Goal: Transaction & Acquisition: Obtain resource

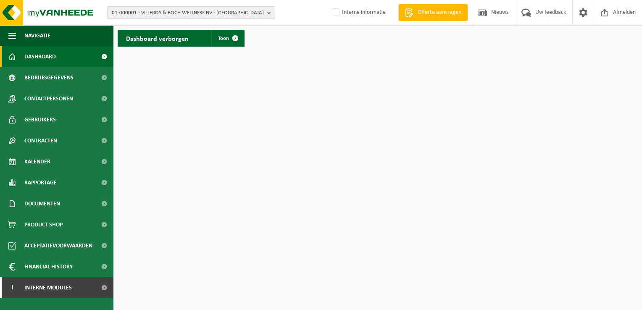
click at [126, 13] on span "01-000001 - VILLEROY & BOCH WELLNESS NV - ROESELARE" at bounding box center [188, 13] width 152 height 13
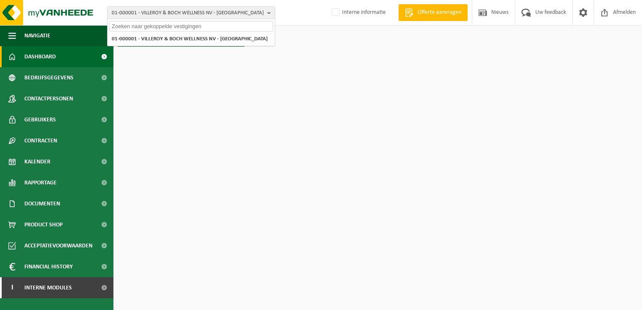
paste input "01-087043"
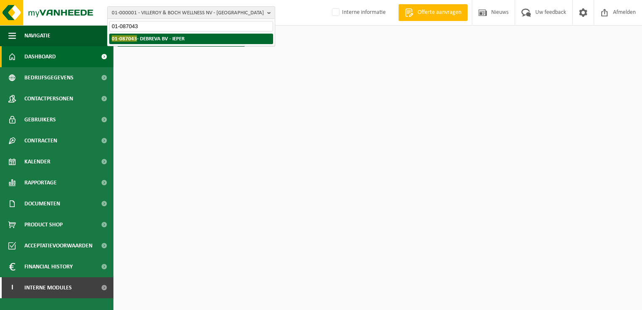
type input "01-087043"
click at [155, 39] on strong "01-087043 - DEBREVA BV - IEPER" at bounding box center [148, 38] width 73 height 6
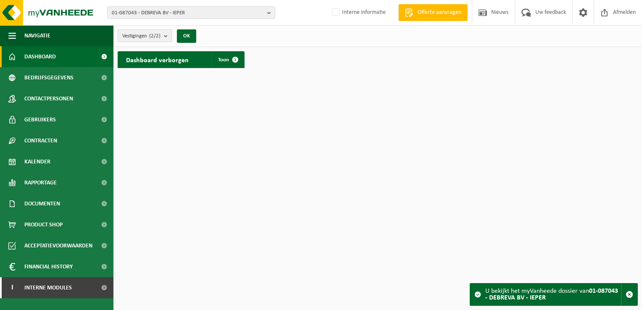
click at [148, 38] on span "Vestigingen (2/2)" at bounding box center [141, 36] width 38 height 13
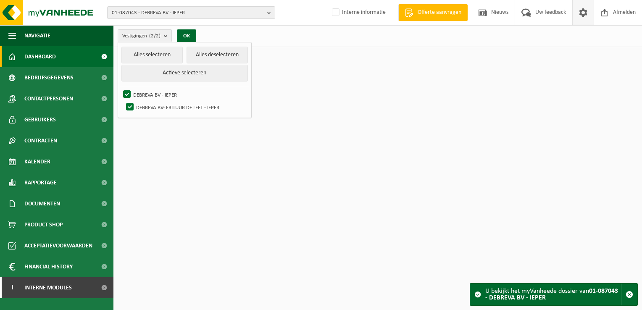
click at [587, 11] on span at bounding box center [583, 12] width 13 height 25
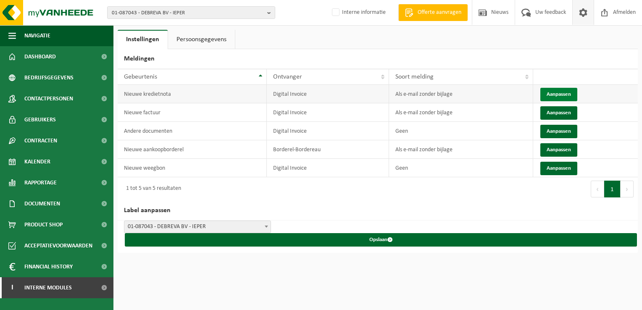
click at [553, 94] on button "Aanpassen" at bounding box center [558, 94] width 37 height 13
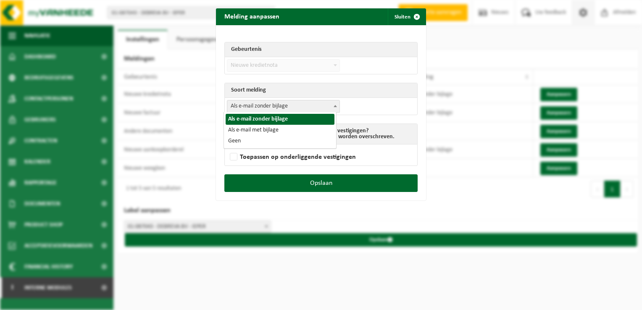
click at [290, 106] on span "Als e-mail zonder bijlage" at bounding box center [283, 106] width 112 height 12
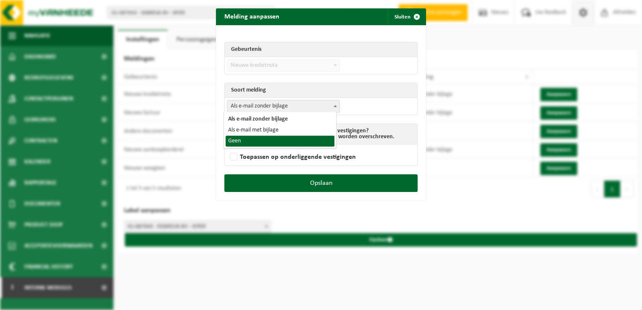
select select "1"
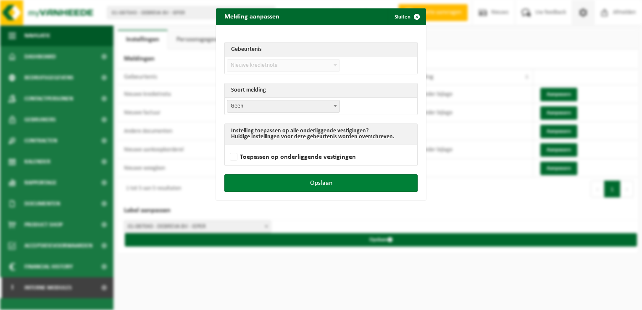
click at [348, 179] on button "Opslaan" at bounding box center [320, 183] width 193 height 18
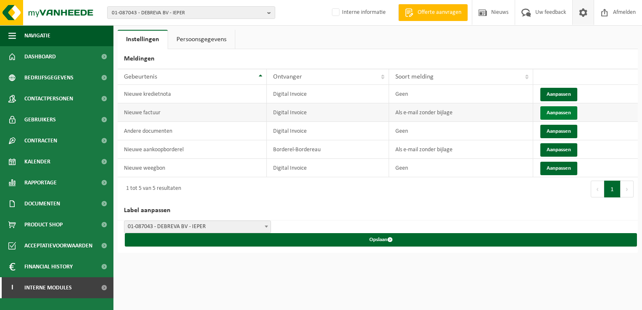
click at [551, 113] on button "Aanpassen" at bounding box center [558, 112] width 37 height 13
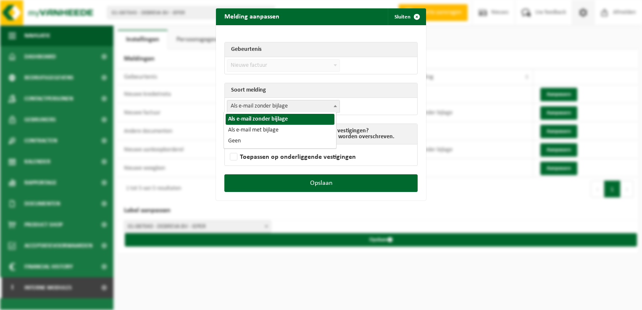
click at [259, 110] on span "Als e-mail zonder bijlage" at bounding box center [283, 106] width 112 height 12
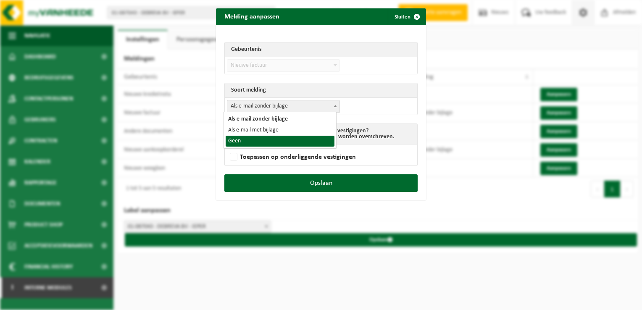
select select "1"
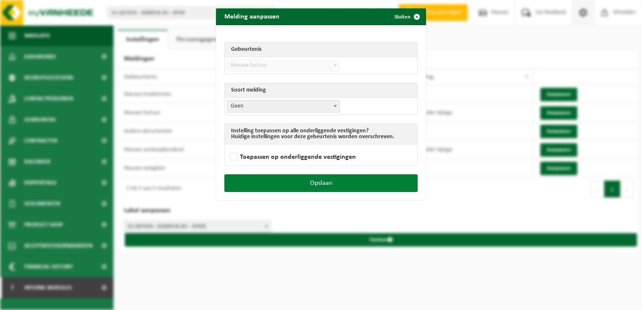
click at [331, 187] on button "Opslaan" at bounding box center [320, 183] width 193 height 18
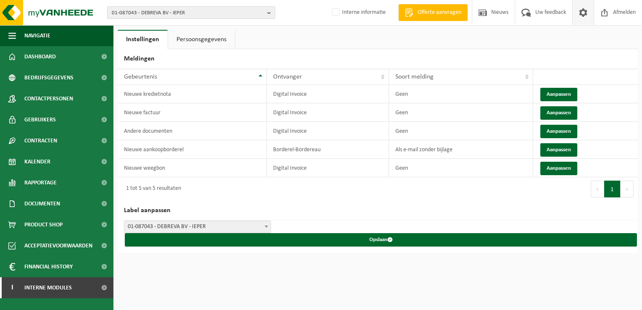
click at [163, 11] on span "01-087043 - DEBREVA BV - IEPER" at bounding box center [188, 13] width 152 height 13
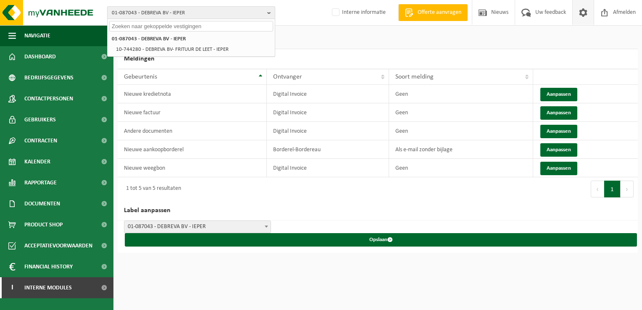
paste input "10-921092"
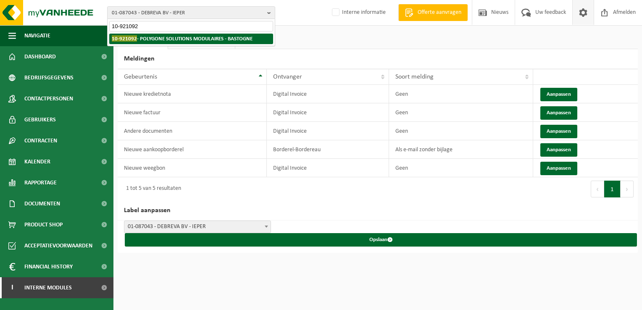
type input "10-921092"
click at [145, 40] on strong "10-921092 - POLYGONE SOLUTIONS MODULAIRES - BASTOGNE" at bounding box center [182, 38] width 141 height 6
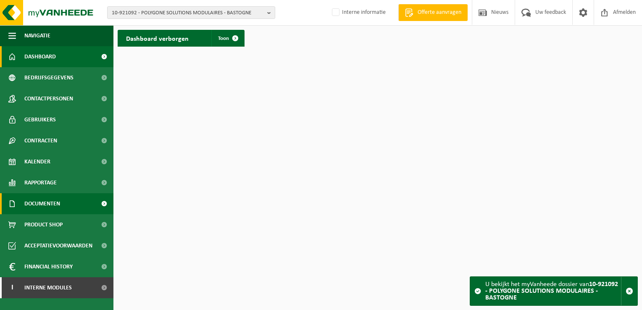
click at [40, 207] on span "Documenten" at bounding box center [42, 203] width 36 height 21
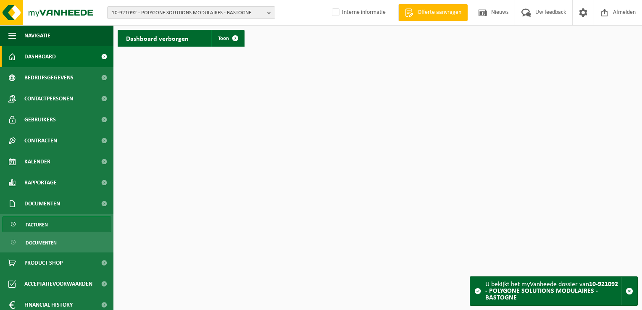
click at [45, 222] on span "Facturen" at bounding box center [37, 225] width 22 height 16
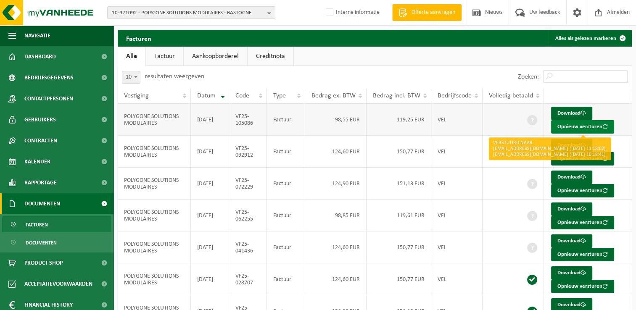
click at [564, 128] on button "Opnieuw versturen" at bounding box center [582, 126] width 63 height 13
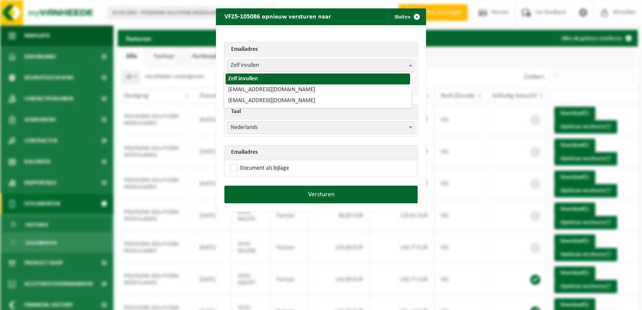
click at [245, 64] on span "Zelf invullen" at bounding box center [320, 66] width 187 height 12
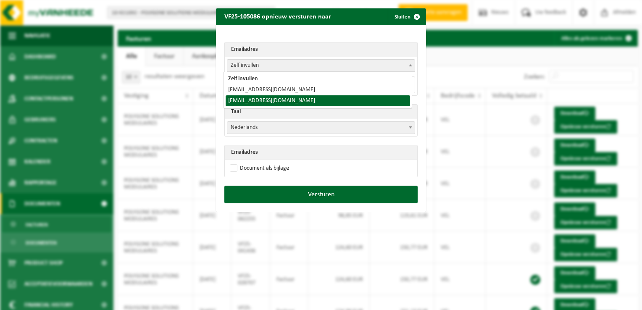
select select "[EMAIL_ADDRESS][DOMAIN_NAME]"
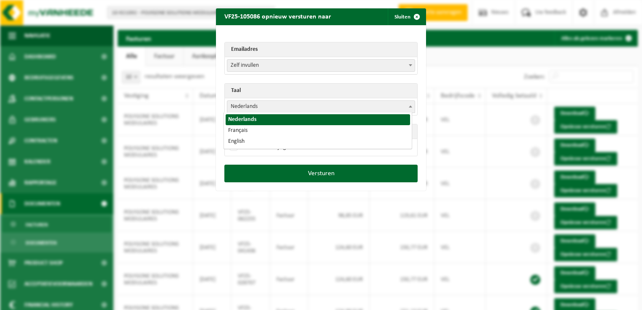
click at [243, 106] on span "Nederlands" at bounding box center [320, 107] width 187 height 12
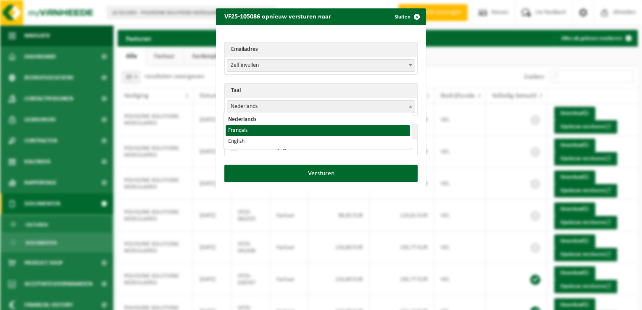
select select "fr"
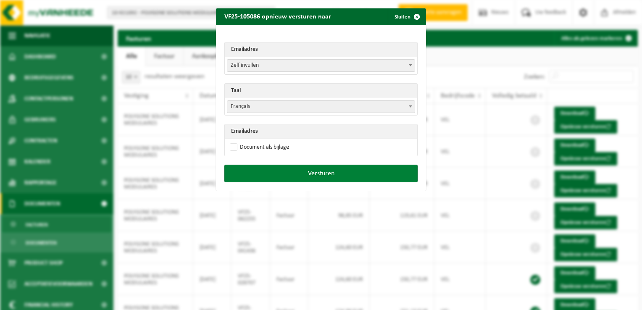
click at [309, 176] on button "Versturen" at bounding box center [320, 174] width 193 height 18
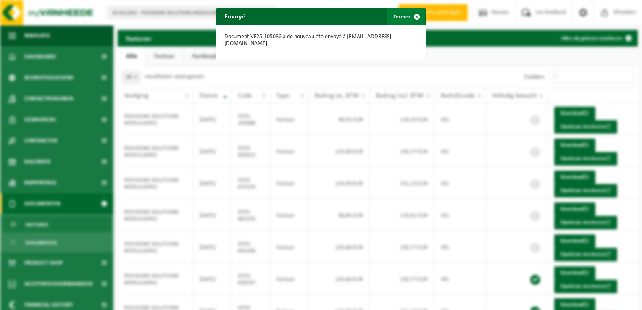
click at [413, 16] on span "button" at bounding box center [416, 16] width 17 height 17
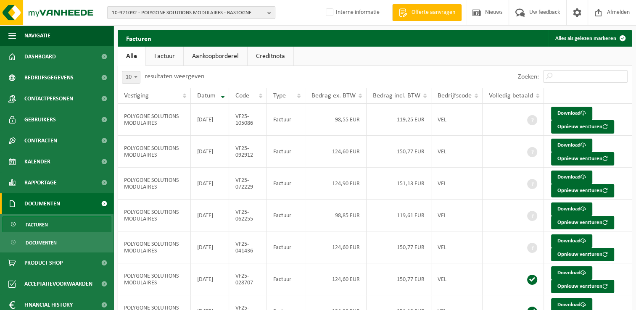
click at [171, 11] on span "10-921092 - POLYGONE SOLUTIONS MODULAIRES - BASTOGNE" at bounding box center [188, 13] width 152 height 13
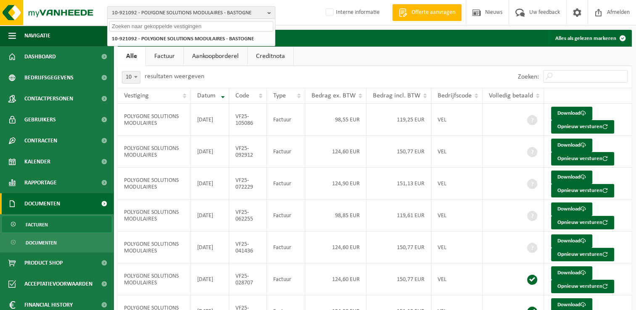
paste input "01-004066"
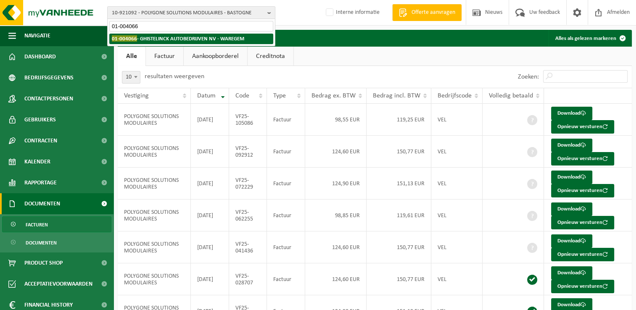
type input "01-004066"
click at [150, 42] on li "01-004066 - GHISTELINCK AUTOBEDRIJVEN NV - [GEOGRAPHIC_DATA]" at bounding box center [191, 39] width 164 height 11
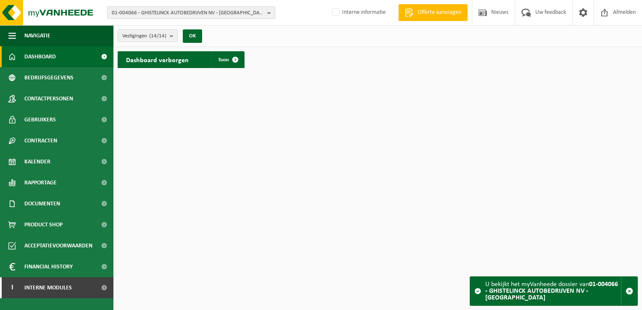
click at [194, 14] on span "01-004066 - GHISTELINCK AUTOBEDRIJVEN NV - [GEOGRAPHIC_DATA]" at bounding box center [188, 13] width 152 height 13
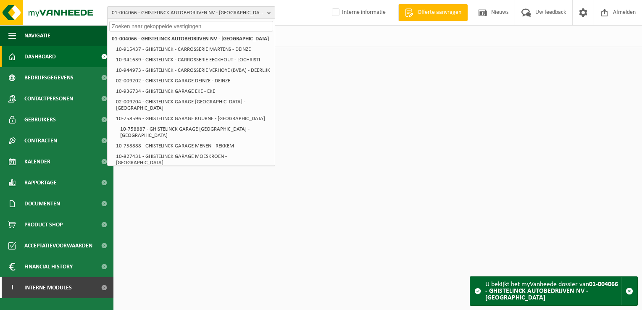
paste input "10-921092"
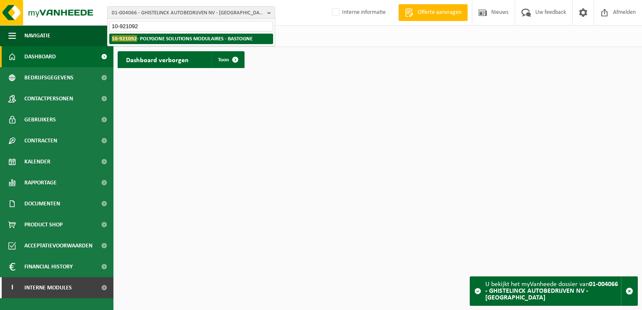
type input "10-921092"
click at [171, 38] on strong "10-921092 - POLYGONE SOLUTIONS MODULAIRES - BASTOGNE" at bounding box center [182, 38] width 141 height 6
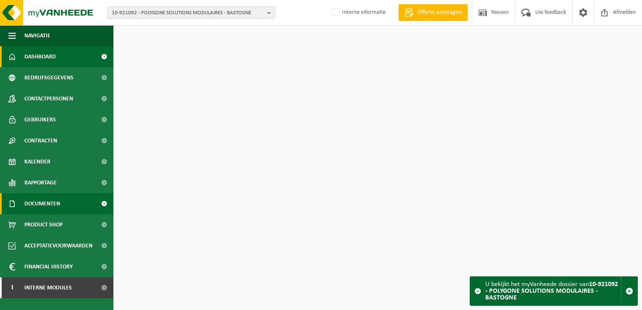
click at [44, 207] on span "Documenten" at bounding box center [42, 203] width 36 height 21
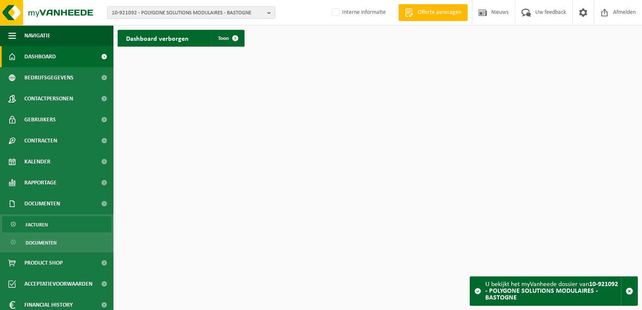
click at [50, 225] on link "Facturen" at bounding box center [56, 224] width 109 height 16
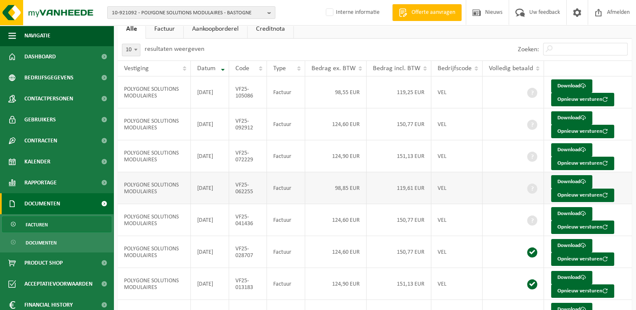
scroll to position [42, 0]
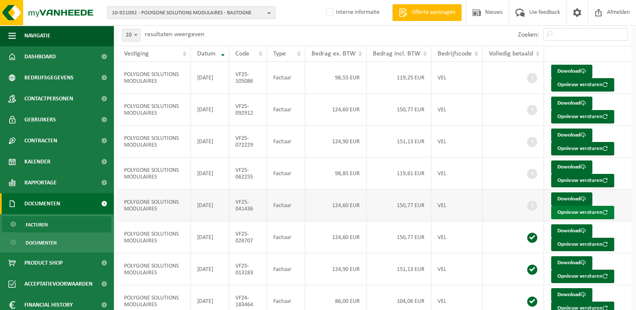
click at [577, 213] on button "Opnieuw versturen" at bounding box center [582, 212] width 63 height 13
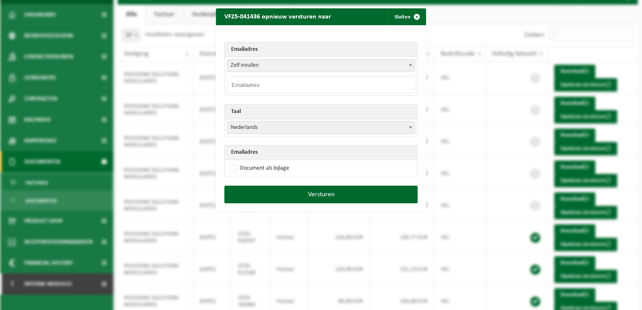
click at [253, 85] on input "email" at bounding box center [321, 84] width 188 height 17
paste input "info@polygonegroupe.be"
type input "info@polygonegroupe.be"
click at [248, 126] on span "Nederlands" at bounding box center [320, 128] width 187 height 12
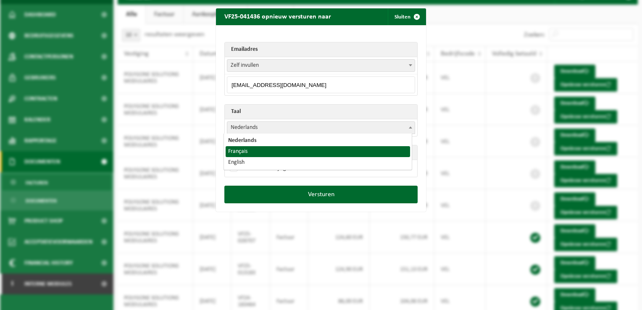
select select "fr"
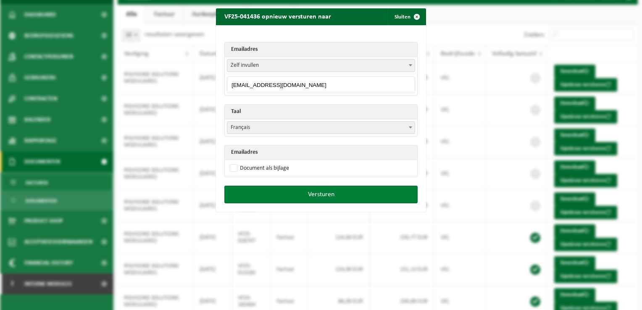
click at [357, 197] on button "Versturen" at bounding box center [320, 195] width 193 height 18
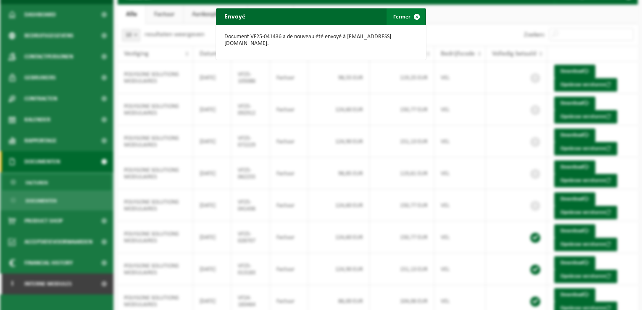
click at [415, 15] on span "button" at bounding box center [416, 16] width 17 height 17
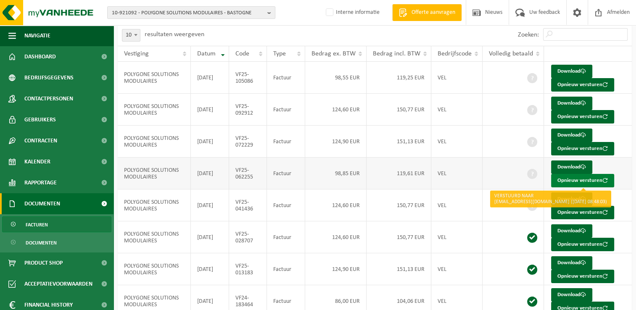
click at [572, 182] on button "Opnieuw versturen" at bounding box center [582, 180] width 63 height 13
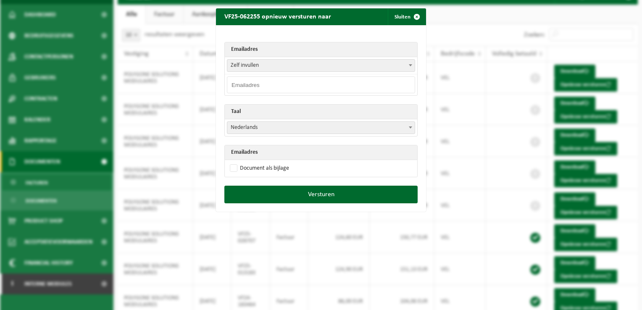
click at [250, 82] on input "email" at bounding box center [321, 84] width 188 height 17
paste input "info@polygonegroupe.be"
type input "info@polygonegroupe.be"
click at [241, 32] on div "Emailadres Zelf invullen s.brugnetti@polygonegroupe.be mathot@polygonegroupe.be…" at bounding box center [321, 105] width 210 height 161
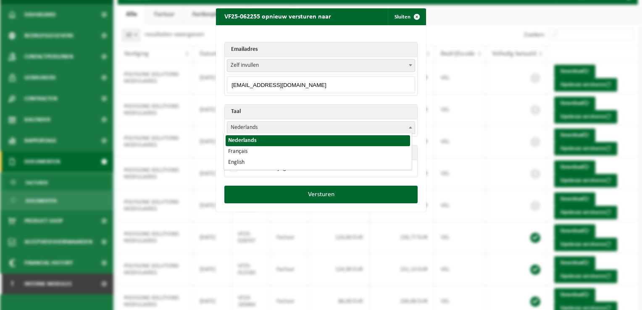
click at [247, 124] on span "Nederlands" at bounding box center [320, 128] width 187 height 12
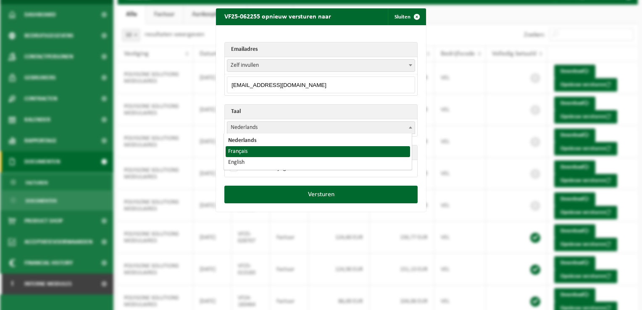
select select "fr"
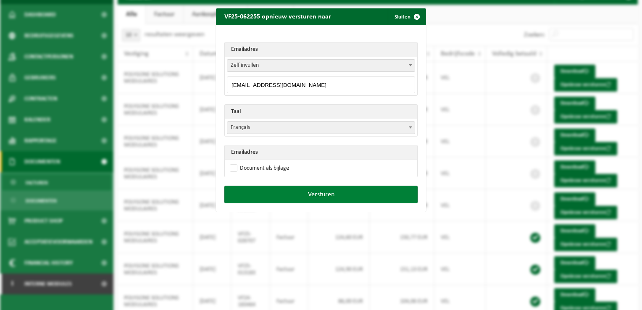
click at [345, 195] on button "Versturen" at bounding box center [320, 195] width 193 height 18
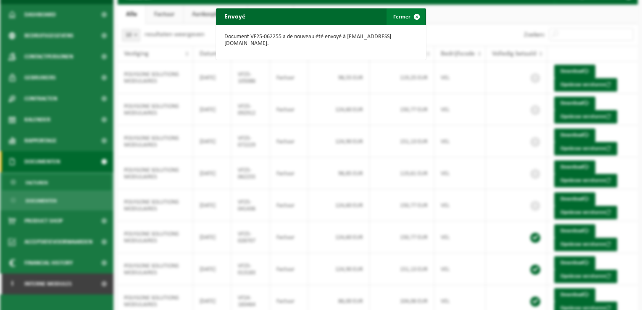
click at [412, 14] on span "button" at bounding box center [416, 16] width 17 height 17
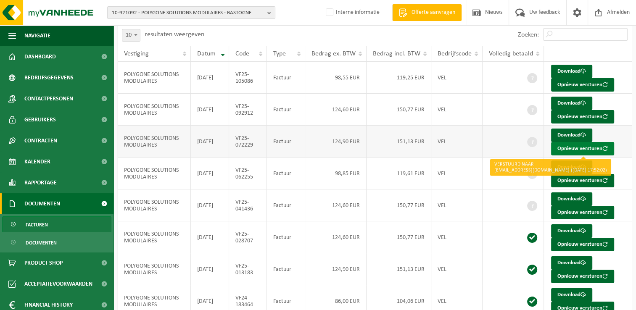
click at [563, 147] on button "Opnieuw versturen" at bounding box center [582, 148] width 63 height 13
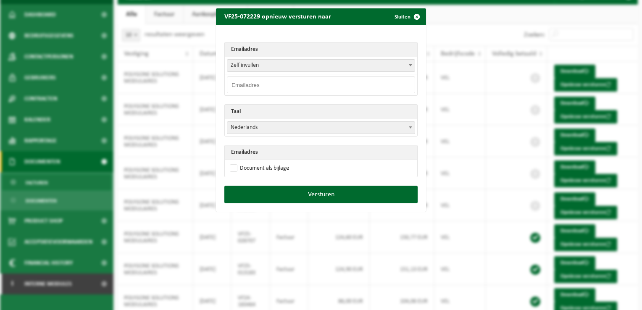
click at [269, 82] on input "email" at bounding box center [321, 84] width 188 height 17
paste input "info@polygonegroupe.be"
type input "info@polygonegroupe.be"
click at [274, 34] on div "Emailadres Zelf invullen s.brugnetti@polygonegroupe.be mathot@polygonegroupe.be…" at bounding box center [321, 105] width 210 height 161
click at [258, 129] on span "Nederlands" at bounding box center [320, 128] width 187 height 12
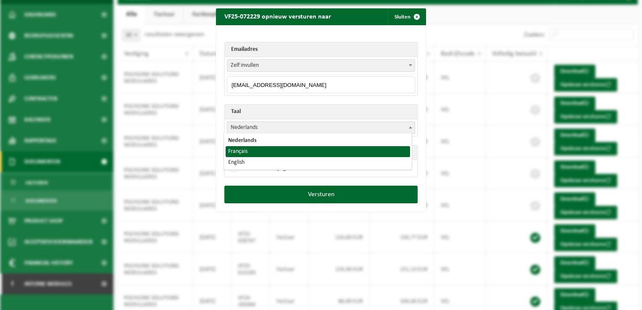
select select "fr"
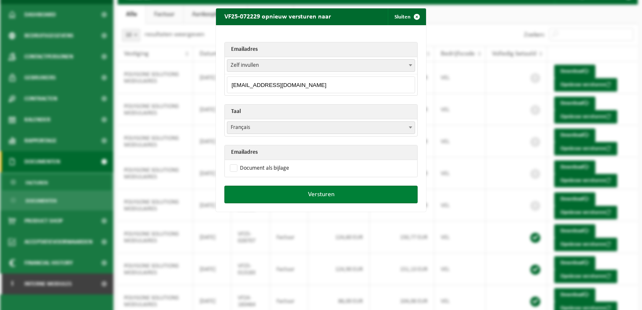
click at [333, 197] on button "Versturen" at bounding box center [320, 195] width 193 height 18
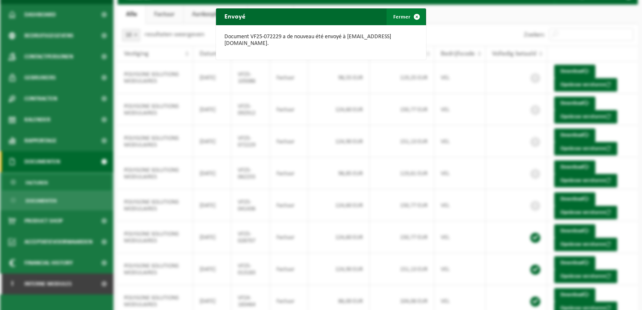
click at [412, 16] on span "button" at bounding box center [416, 16] width 17 height 17
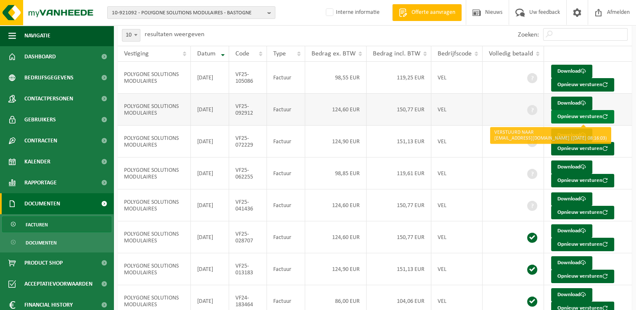
click at [567, 118] on button "Opnieuw versturen" at bounding box center [582, 116] width 63 height 13
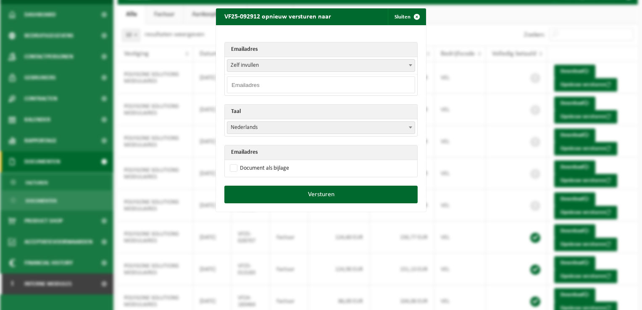
click at [249, 82] on input "email" at bounding box center [321, 84] width 188 height 17
paste input "info@polygonegroupe.be"
type input "info@polygonegroupe.be"
click at [257, 33] on div "Emailadres Zelf invullen s.brugnetti@polygonegroupe.be mathot@polygonegroupe.be…" at bounding box center [321, 105] width 210 height 161
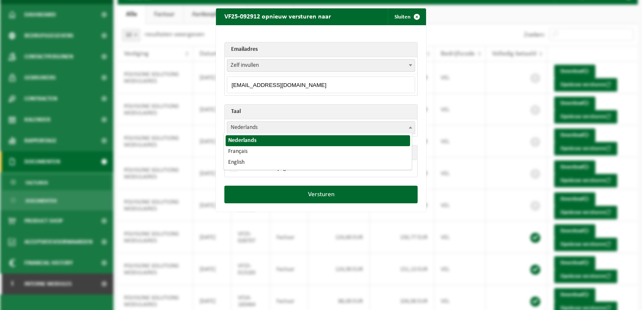
click at [249, 126] on span "Nederlands" at bounding box center [320, 128] width 187 height 12
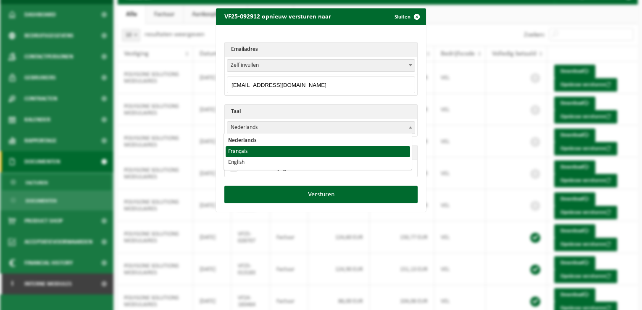
select select "fr"
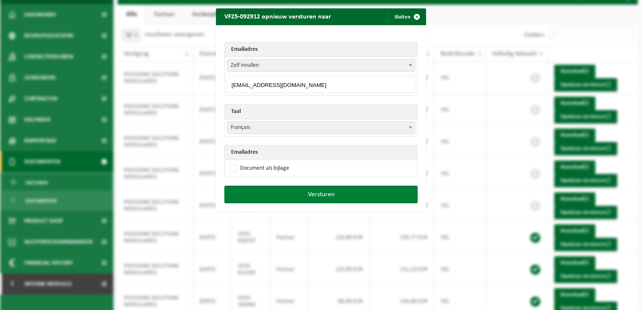
click at [338, 197] on button "Versturen" at bounding box center [320, 195] width 193 height 18
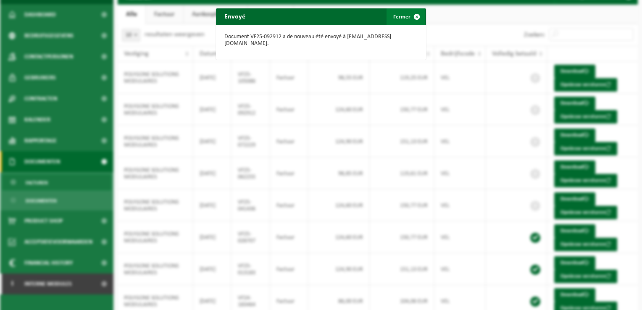
click at [412, 15] on span "button" at bounding box center [416, 16] width 17 height 17
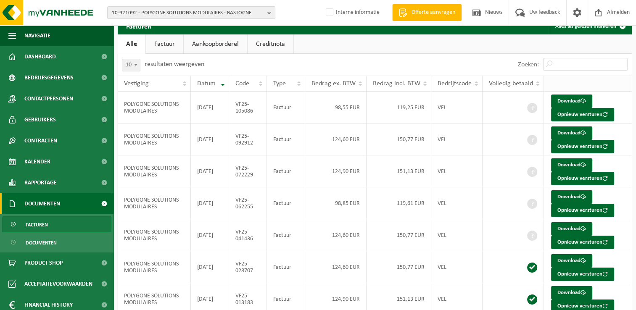
scroll to position [0, 0]
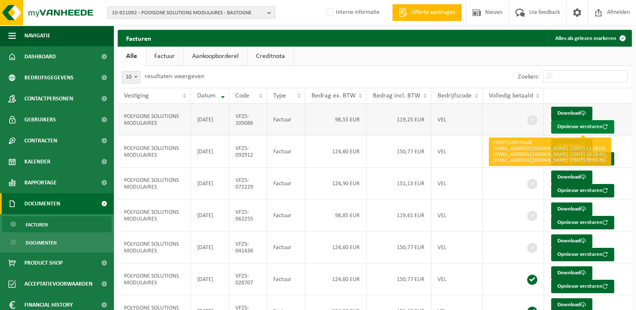
click at [571, 127] on button "Opnieuw versturen" at bounding box center [582, 126] width 63 height 13
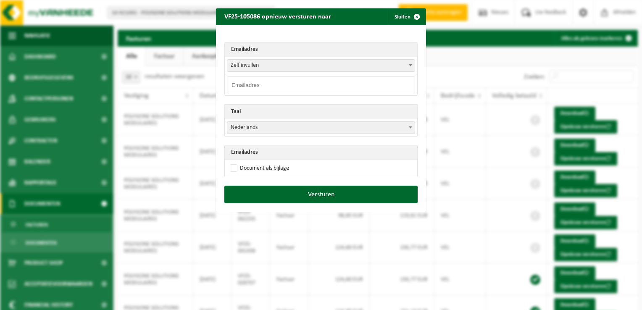
click at [247, 83] on input "email" at bounding box center [321, 84] width 188 height 17
paste input "info@polygonegroupe.be"
type input "info@polygonegroupe.be"
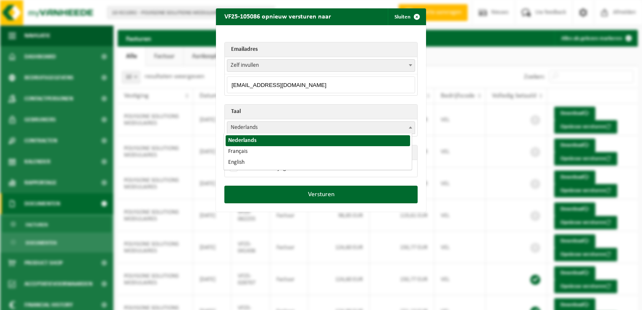
click at [230, 130] on span "Nederlands" at bounding box center [320, 128] width 187 height 12
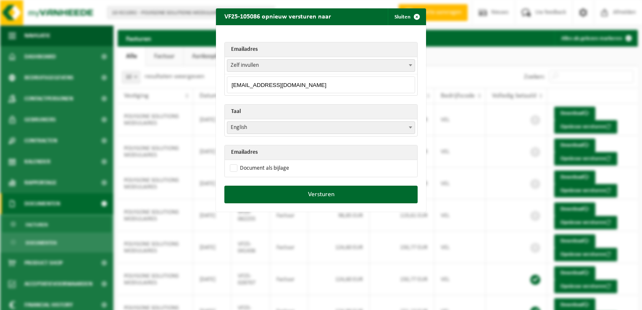
click at [243, 131] on span "English" at bounding box center [320, 128] width 187 height 12
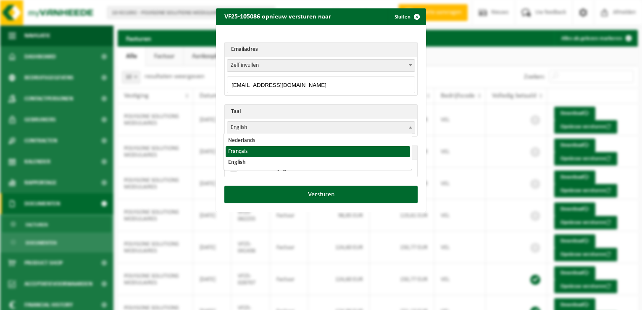
select select "fr"
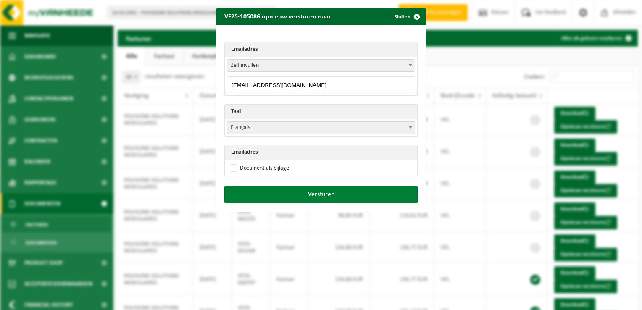
click at [328, 195] on button "Versturen" at bounding box center [320, 195] width 193 height 18
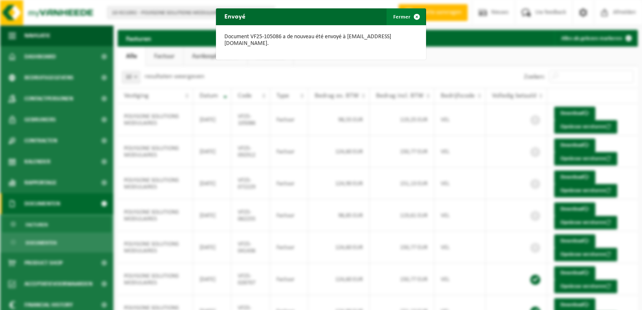
drag, startPoint x: 416, startPoint y: 14, endPoint x: 413, endPoint y: 18, distance: 4.7
click at [416, 14] on span "button" at bounding box center [416, 16] width 17 height 17
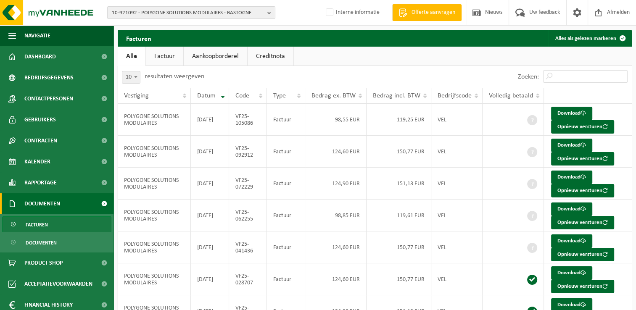
click at [361, 57] on ul "Alle Factuur Aankoopborderel Creditnota" at bounding box center [375, 56] width 514 height 19
